Goal: Find specific page/section: Find specific page/section

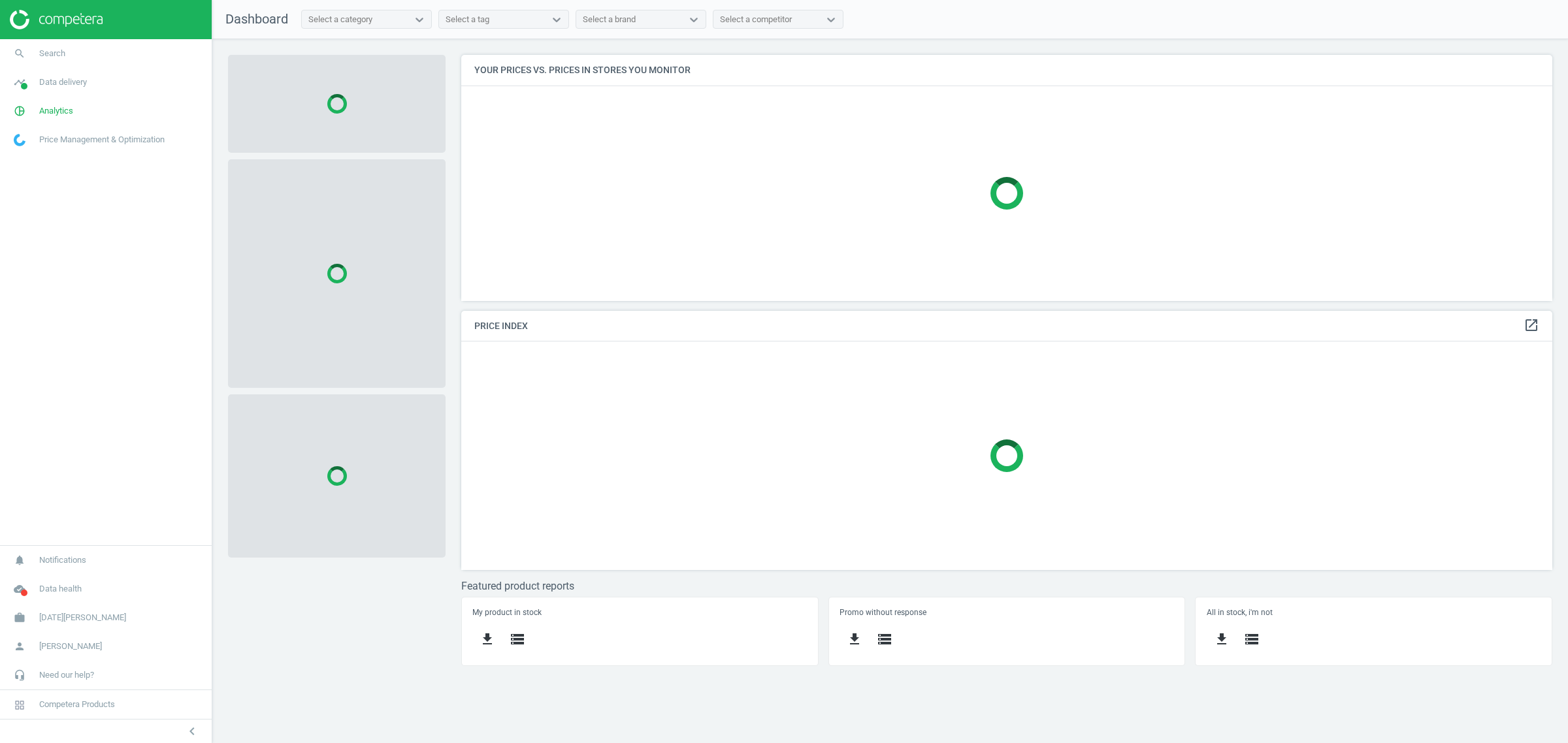
scroll to position [272, 1116]
click at [64, 57] on link "search Search" at bounding box center [106, 53] width 211 height 29
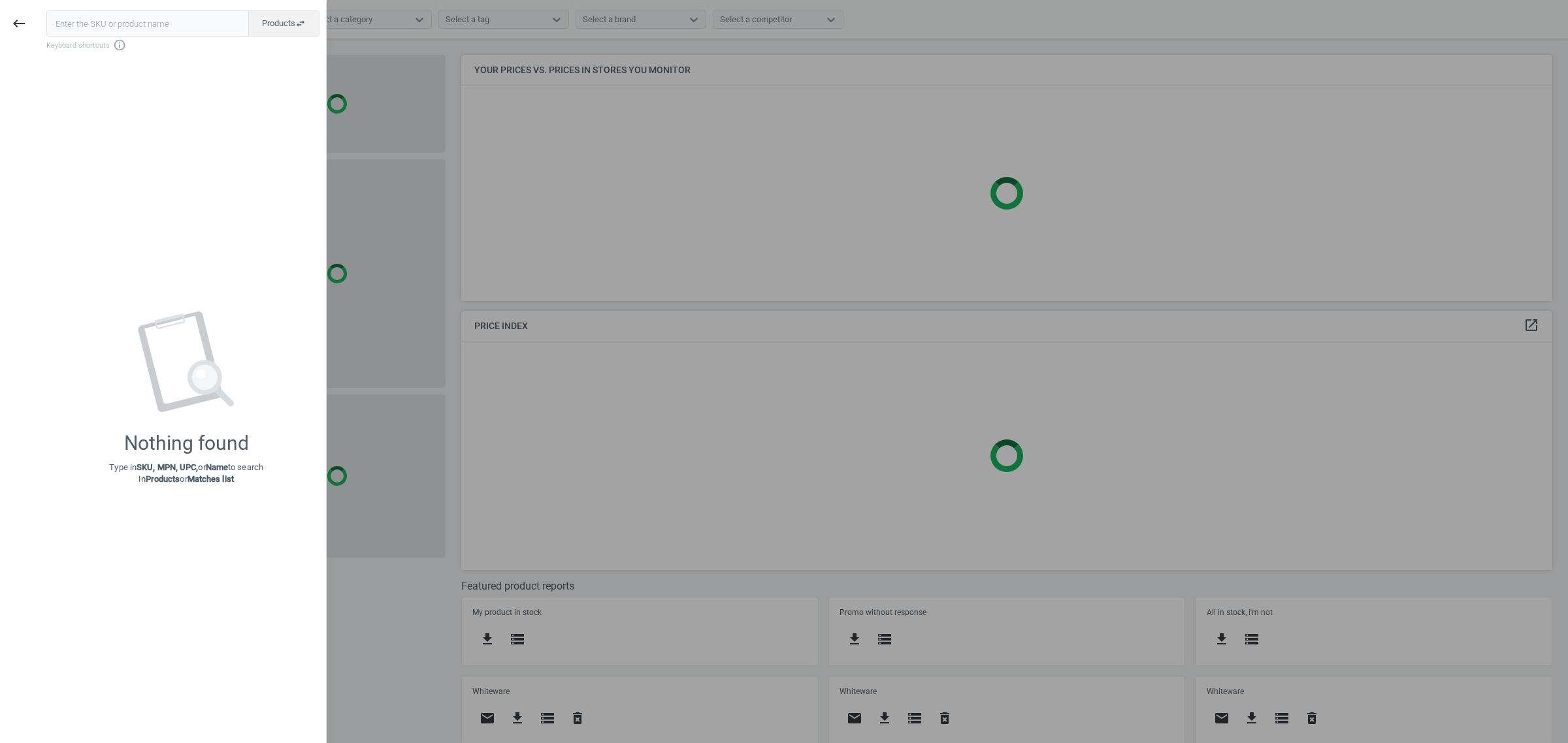
scroll to position [272, 1104]
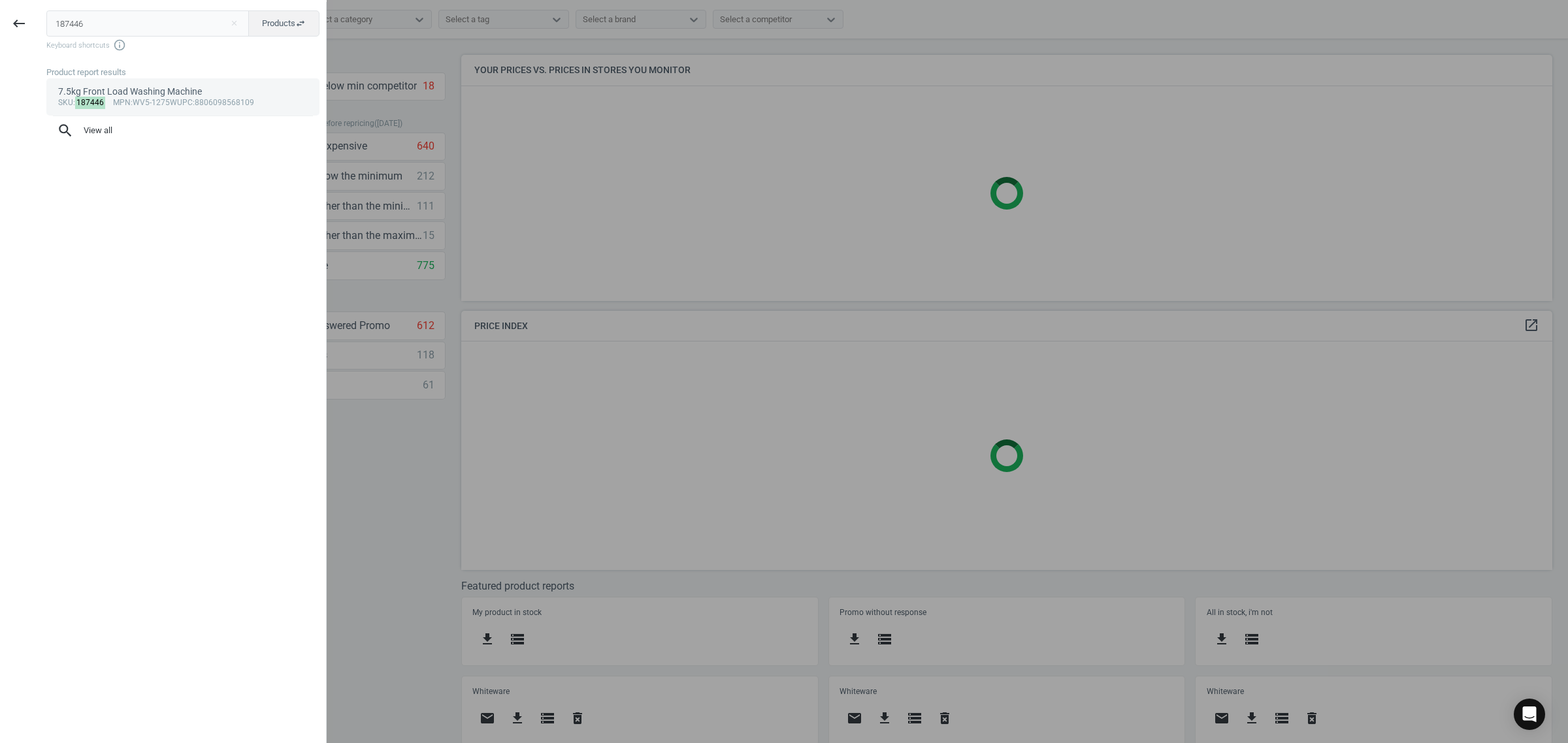
type input "187446"
click at [172, 84] on link "7.5kg Front Load Washing Machine sku : 187446 mpn :WV5-1275W upc :8806098568109" at bounding box center [183, 96] width 273 height 37
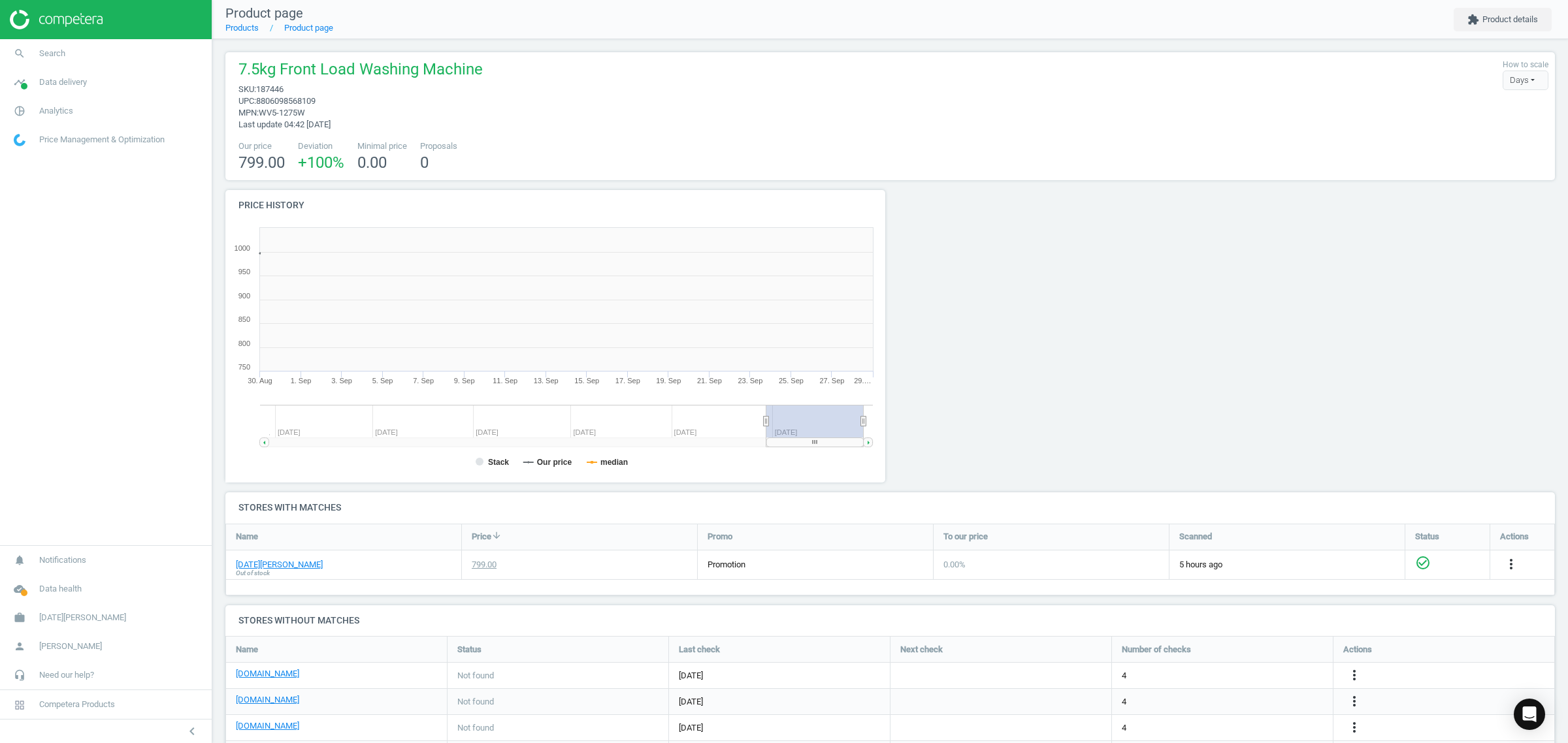
scroll to position [286, 678]
click at [70, 54] on link "search Search" at bounding box center [106, 53] width 211 height 29
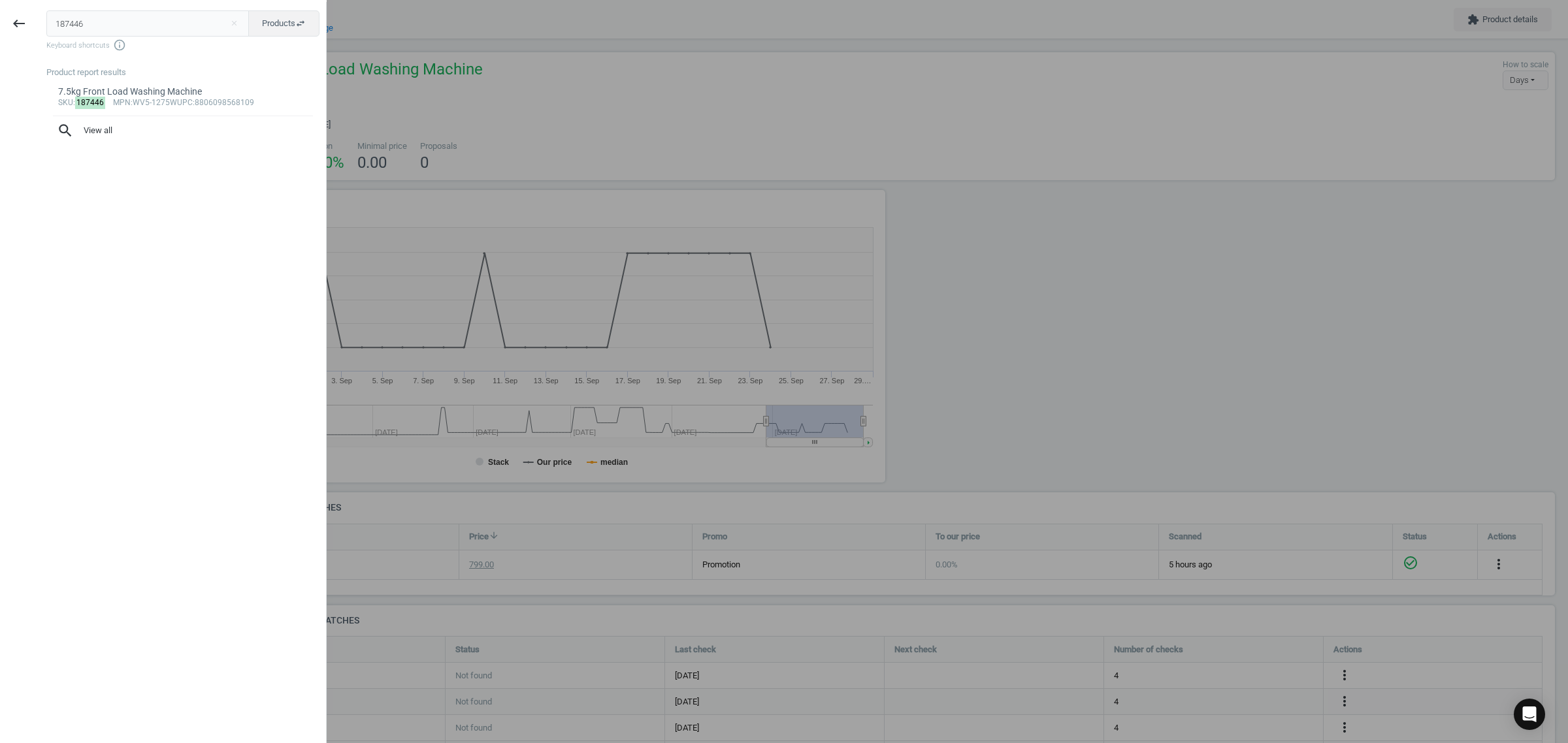
drag, startPoint x: 116, startPoint y: 26, endPoint x: 0, endPoint y: 23, distance: 116.0
click at [0, 23] on div "keyboard_backspace 187446 close Products swap_horiz Keyboard shortcuts info_out…" at bounding box center [163, 373] width 327 height 743
type input "230808"
click at [180, 116] on div "sku : 230808 mpn :WWT-1209B upc :8806091801623" at bounding box center [183, 116] width 250 height 11
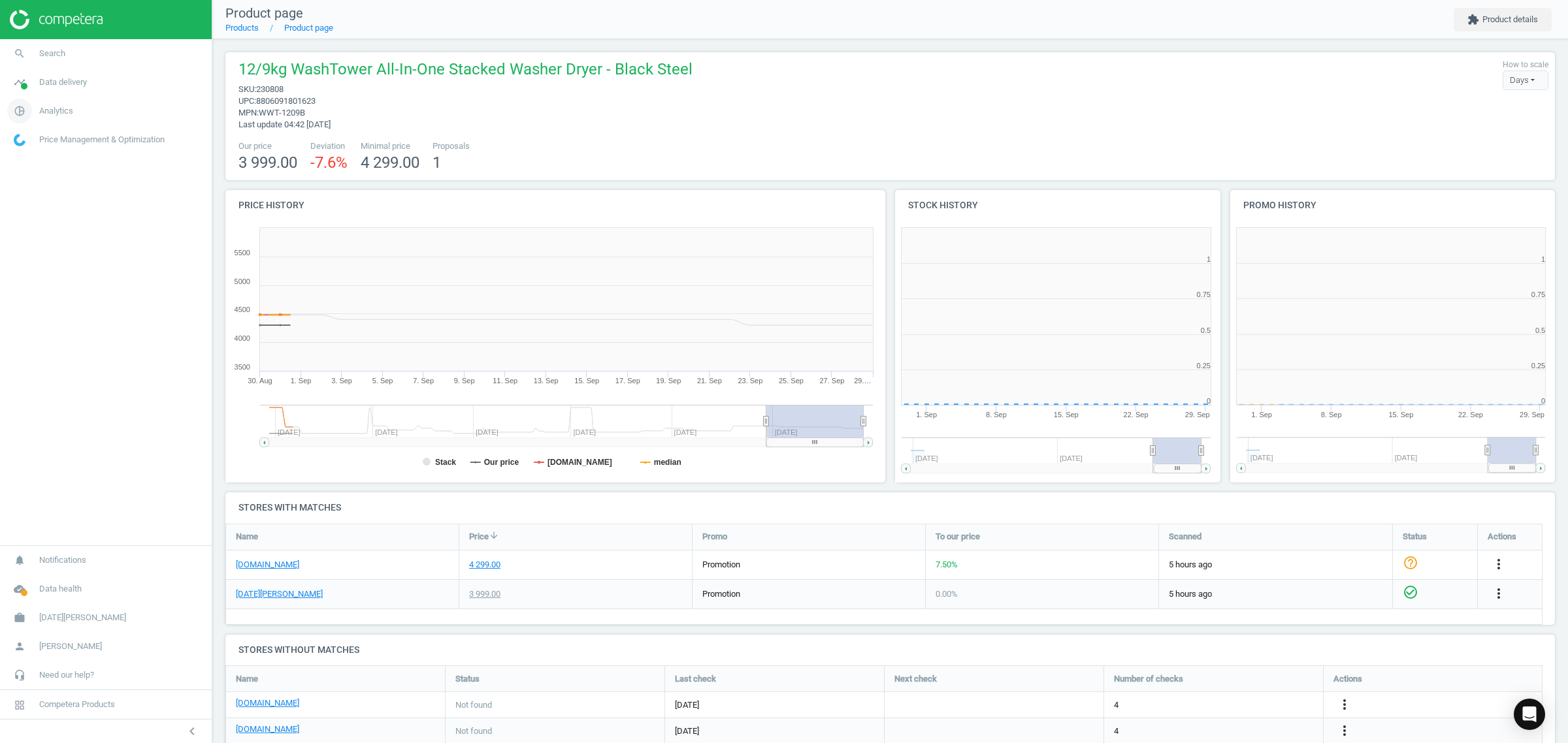
scroll to position [286, 348]
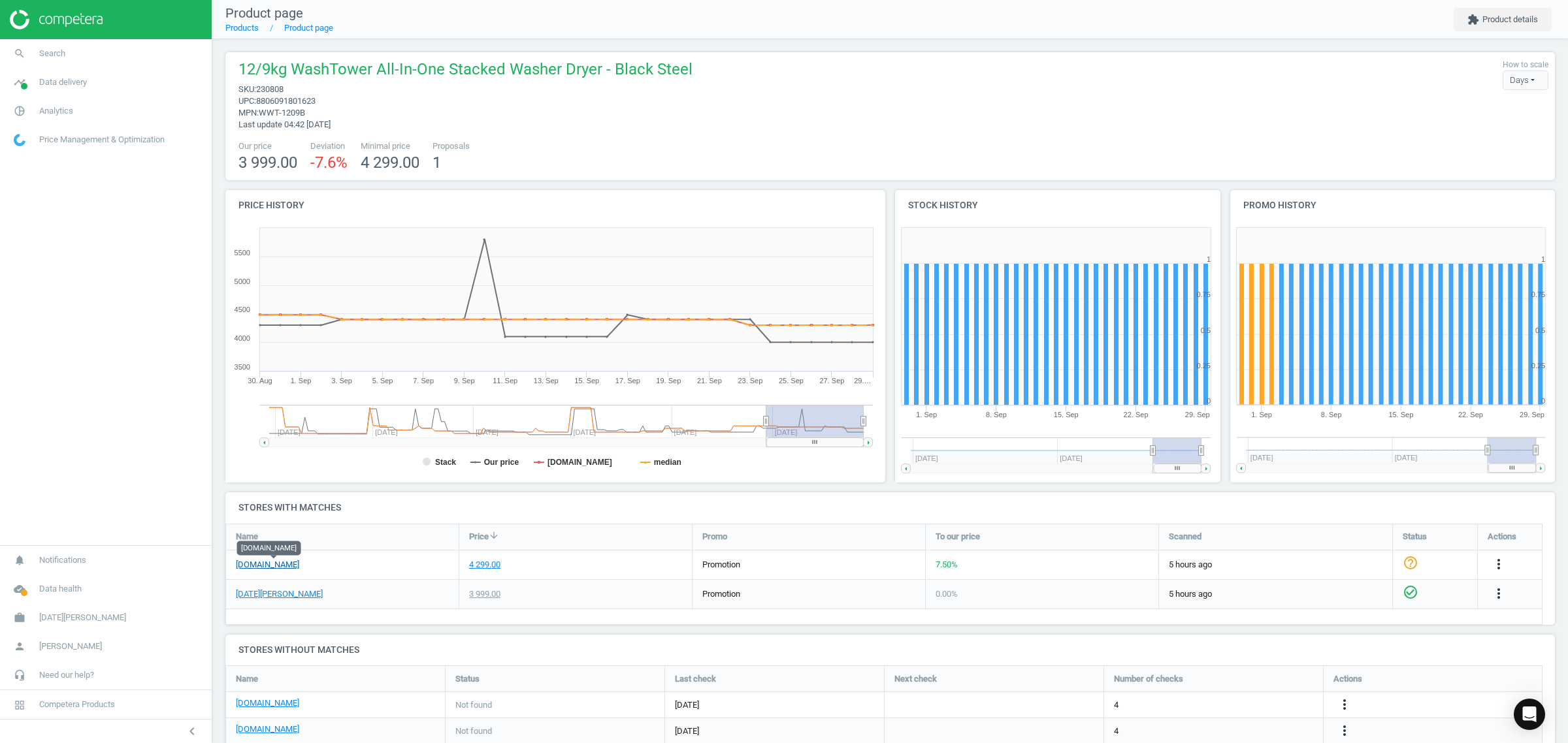
click at [291, 570] on link "[DOMAIN_NAME]" at bounding box center [267, 565] width 63 height 12
click at [82, 54] on link "search Search" at bounding box center [106, 53] width 211 height 29
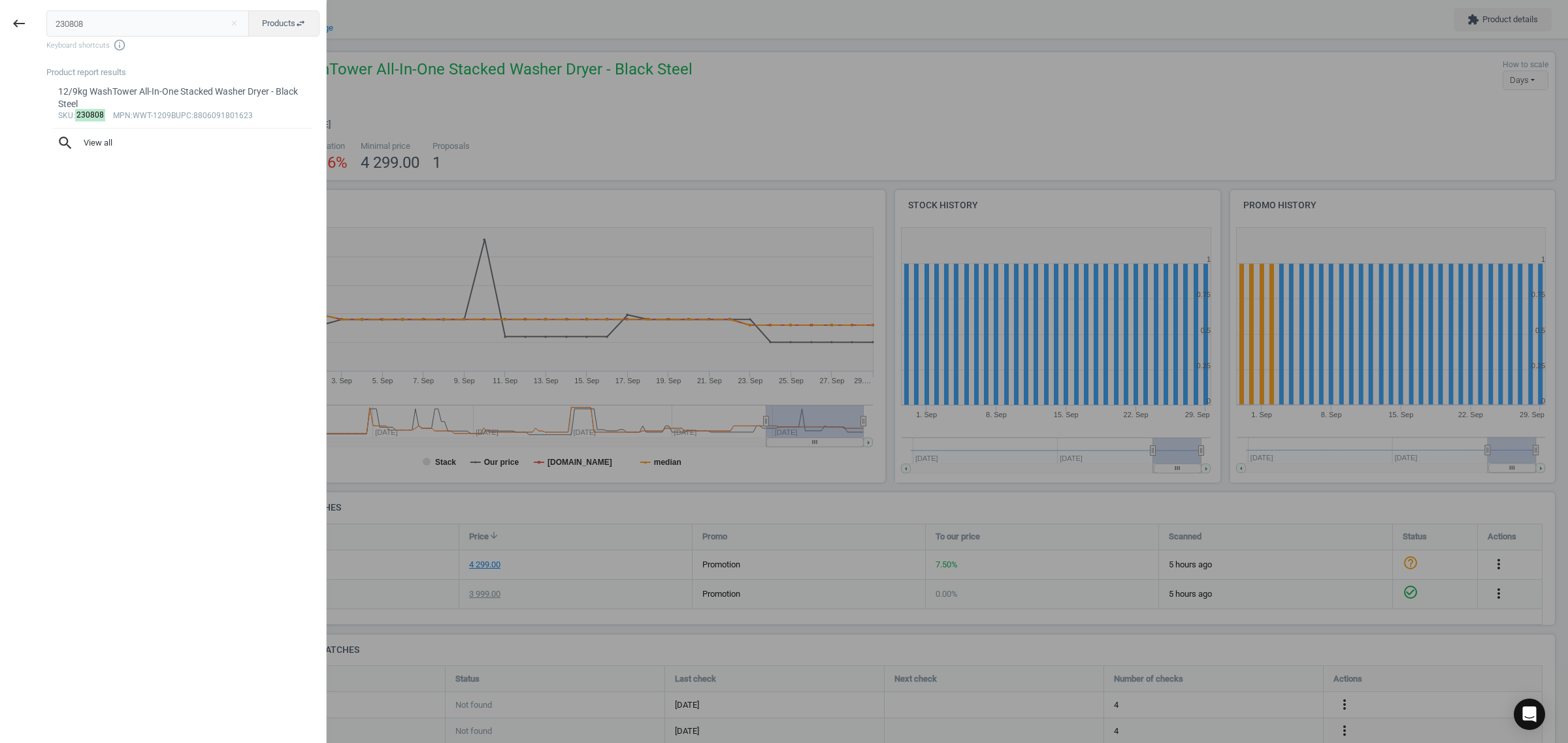
drag, startPoint x: 145, startPoint y: 25, endPoint x: 57, endPoint y: 14, distance: 88.7
click at [57, 14] on input "230808" at bounding box center [148, 23] width 203 height 26
type input "243123"
click at [198, 108] on div "sku : 243123 mpn :DVH9-09B upc :8806091810700" at bounding box center [183, 103] width 250 height 11
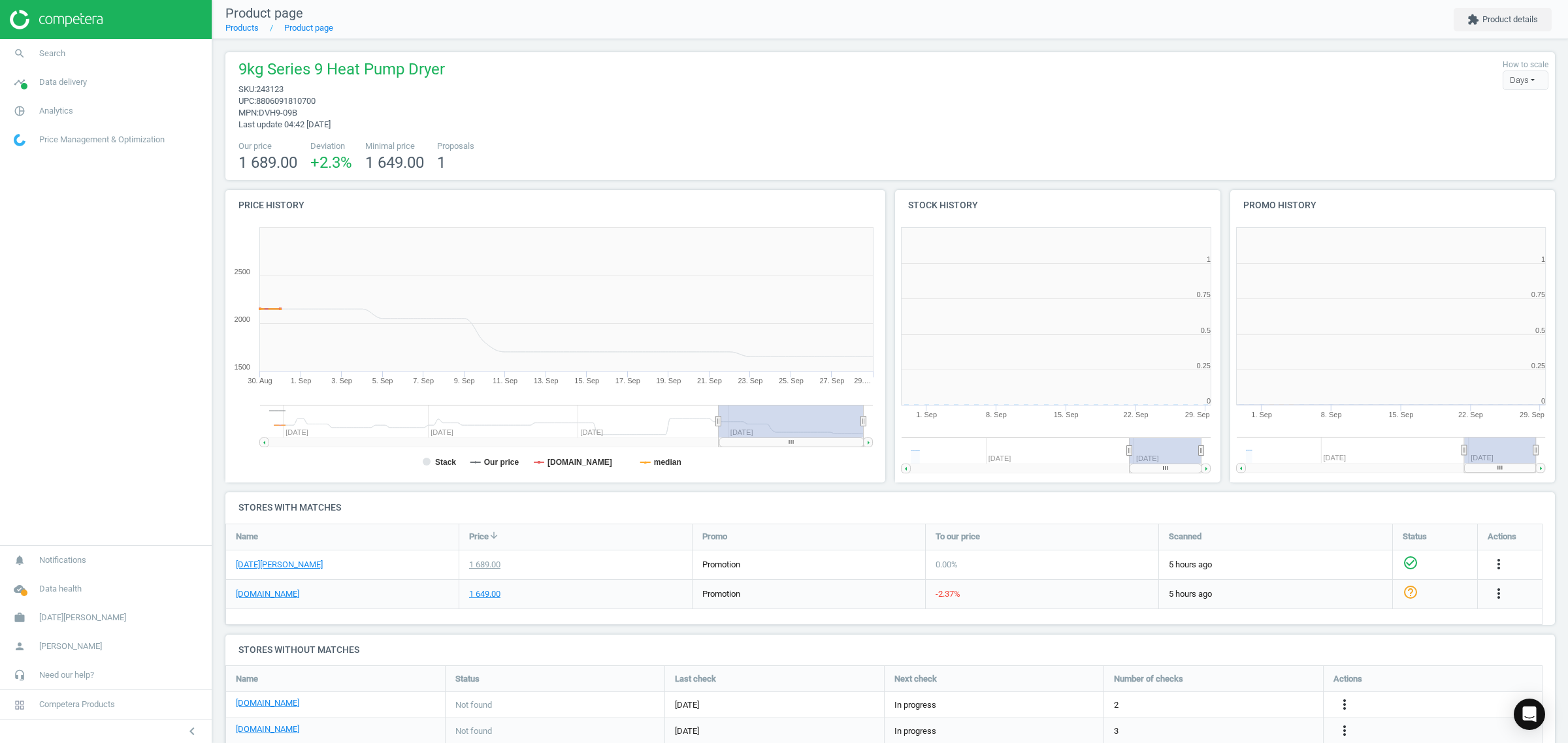
scroll to position [286, 348]
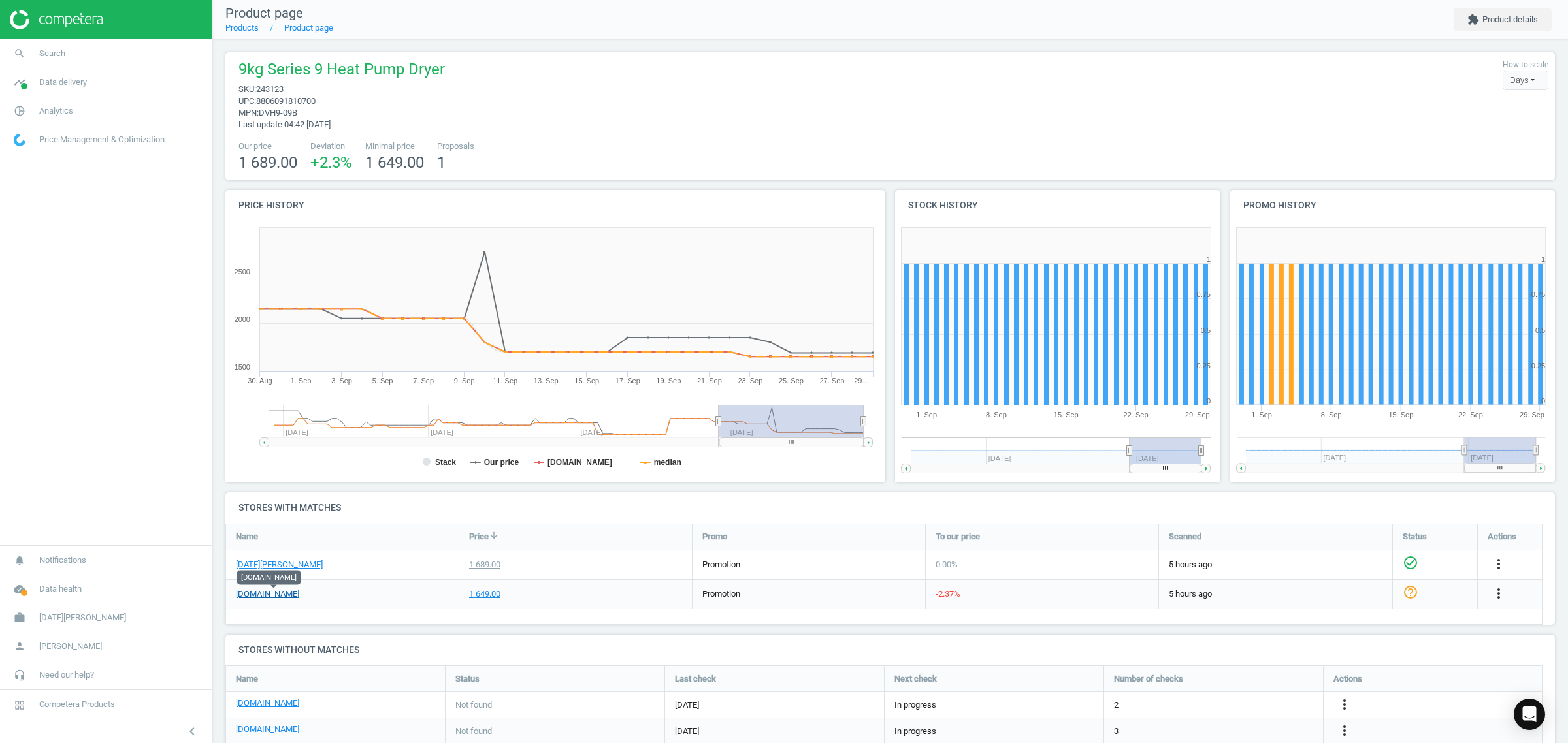
click at [256, 596] on link "[DOMAIN_NAME]" at bounding box center [267, 594] width 63 height 12
click at [59, 54] on span "Search" at bounding box center [52, 54] width 26 height 12
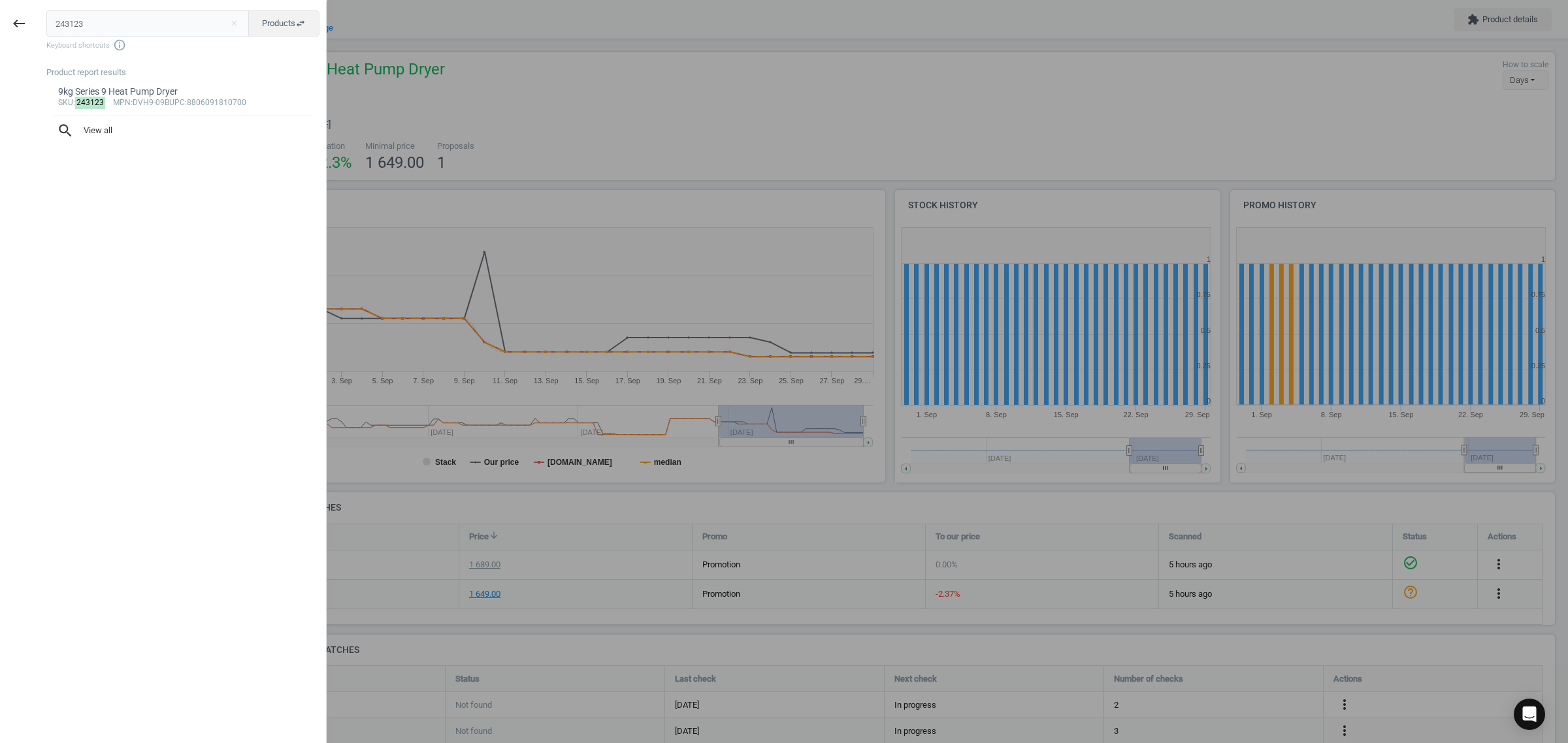
click at [146, 33] on input "243123" at bounding box center [148, 23] width 203 height 26
click at [144, 33] on input "243123" at bounding box center [148, 23] width 203 height 26
type input "245262"
click at [162, 70] on div "Product report results" at bounding box center [186, 72] width 279 height 12
click at [152, 98] on link "14 Place QuadWash Freestanding Dishwasher sku : 245262 mpn :XD5B14PS upc :88060…" at bounding box center [183, 96] width 273 height 37
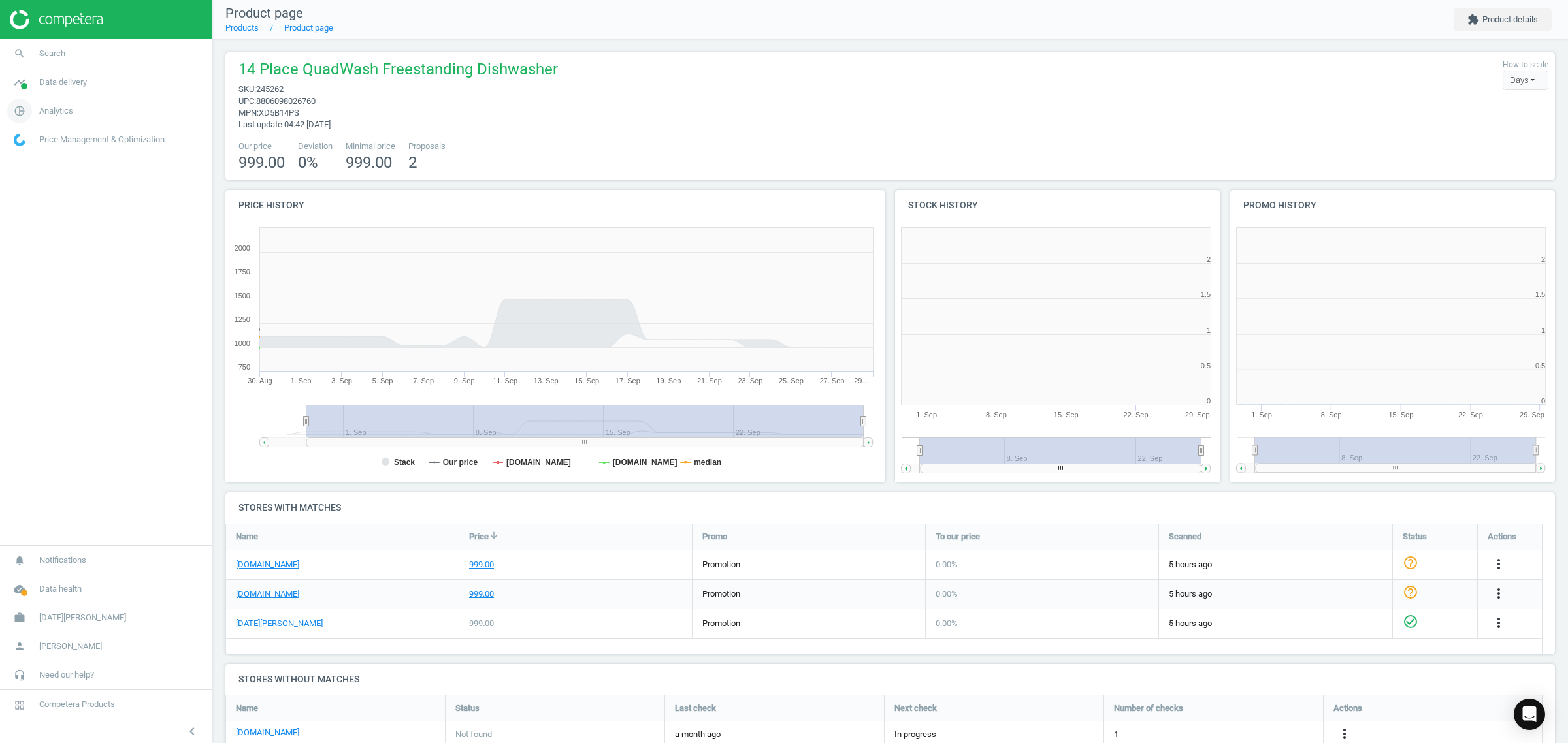
scroll to position [286, 348]
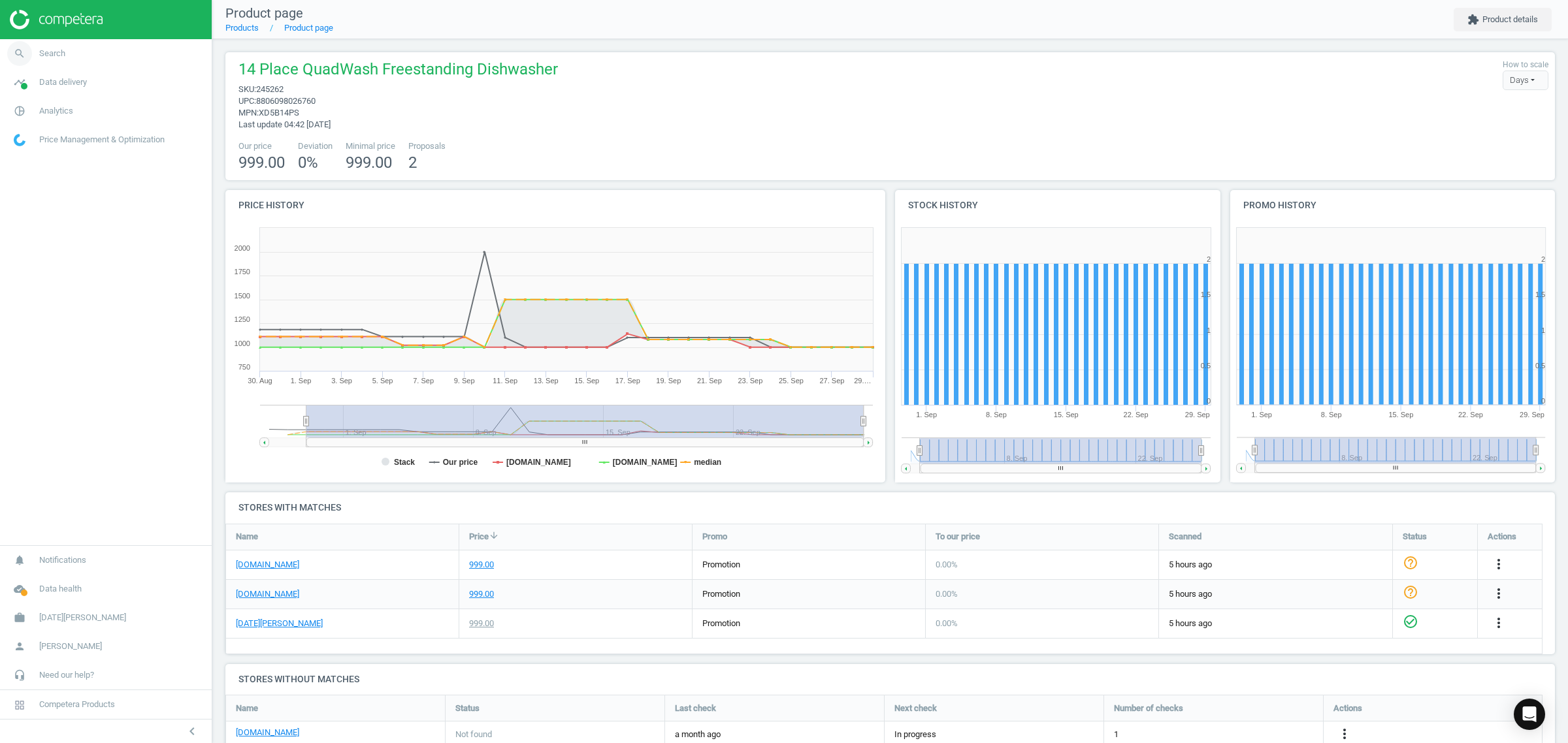
click at [83, 63] on link "search Search" at bounding box center [106, 53] width 211 height 29
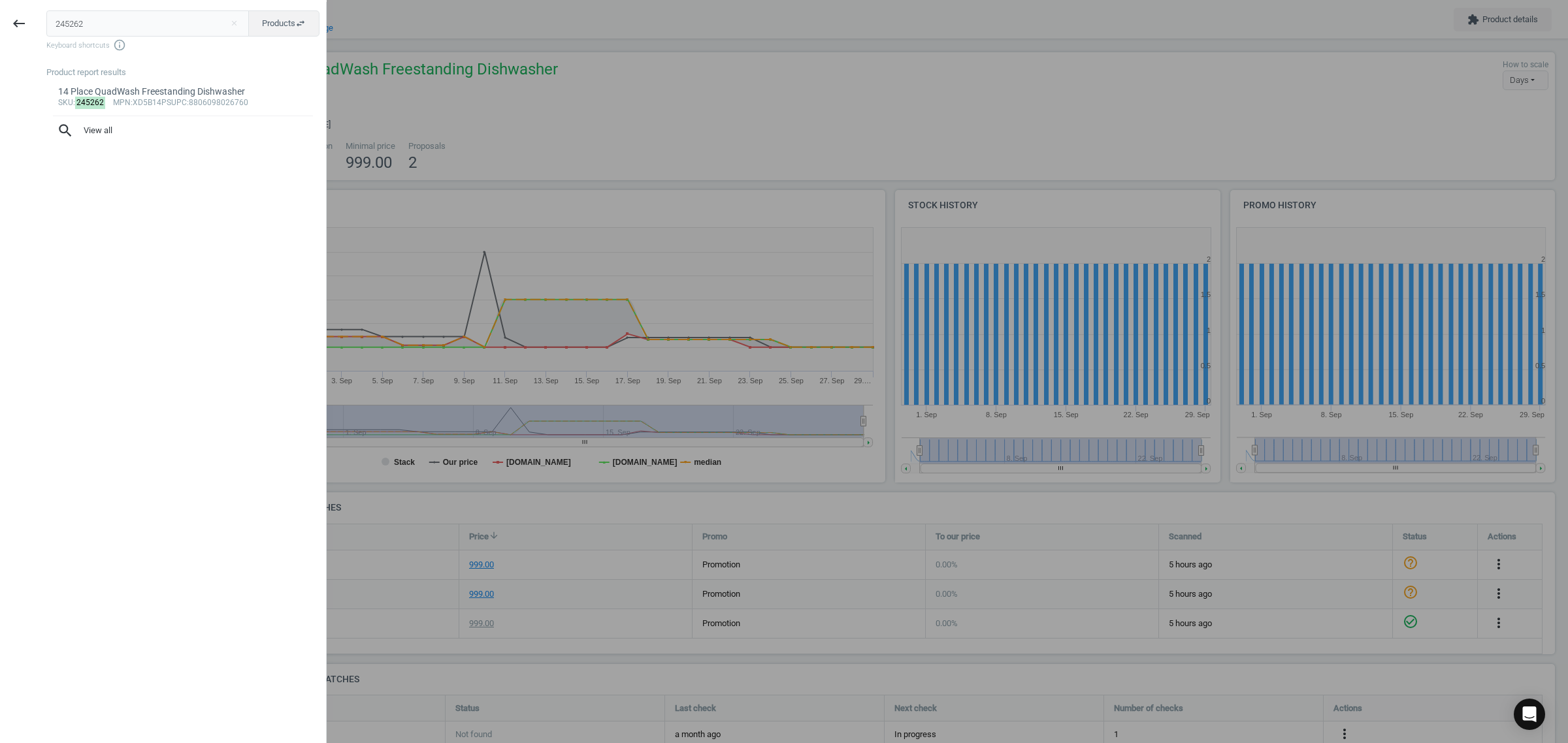
drag, startPoint x: 122, startPoint y: 26, endPoint x: -2, endPoint y: 23, distance: 124.0
click at [0, 23] on html "Group 2 Created with Sketch. ic/cloud_download/grey600 Created with Sketch. gra…" at bounding box center [784, 372] width 1568 height 743
type input "233729"
click at [156, 86] on div "335L Bottom Mount Fridge Freezer - Matte White Finish" at bounding box center [183, 92] width 250 height 13
